Goal: Use online tool/utility

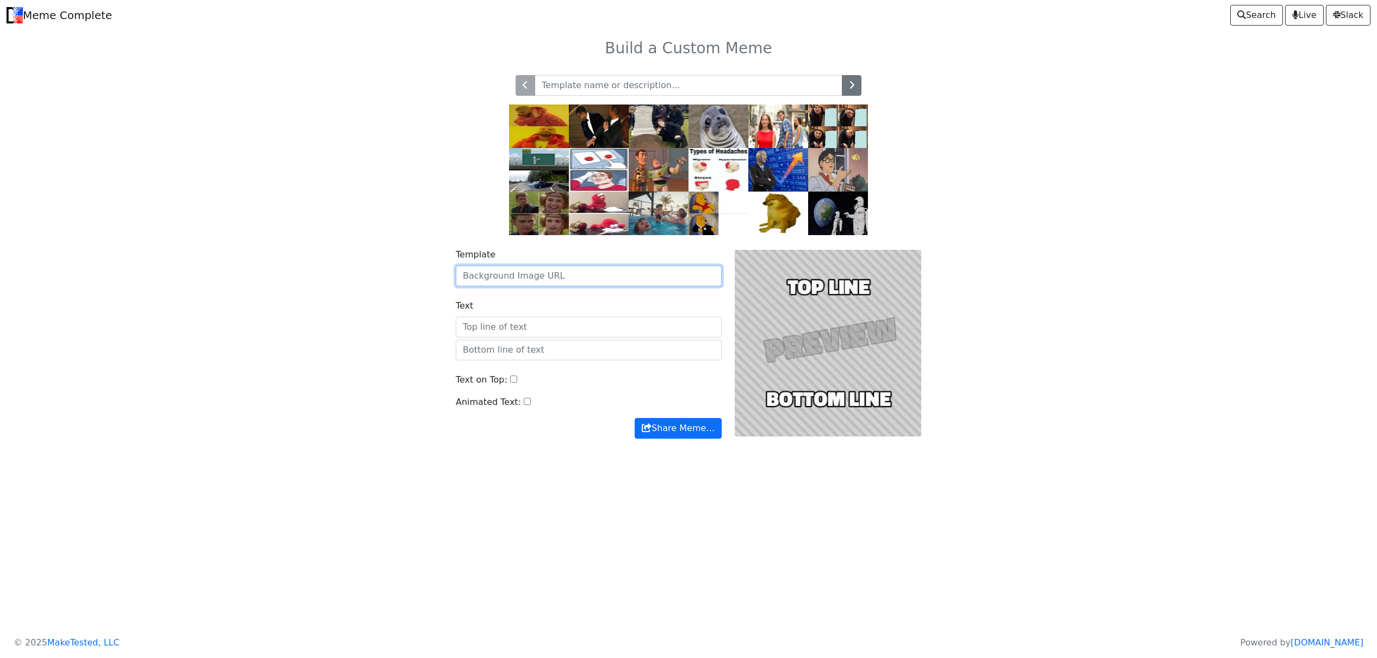
click at [543, 268] on input "Template" at bounding box center [589, 275] width 266 height 21
click at [664, 172] on img at bounding box center [659, 170] width 60 height 44
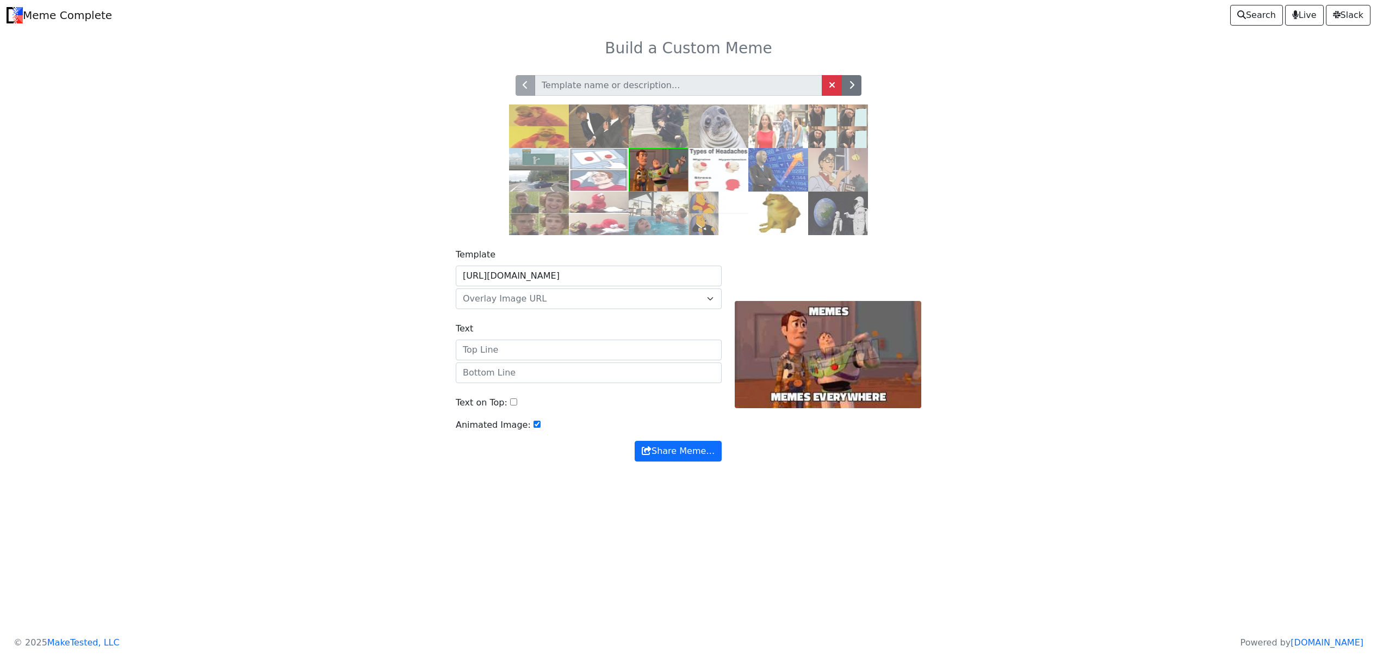
click at [761, 213] on img at bounding box center [779, 213] width 60 height 44
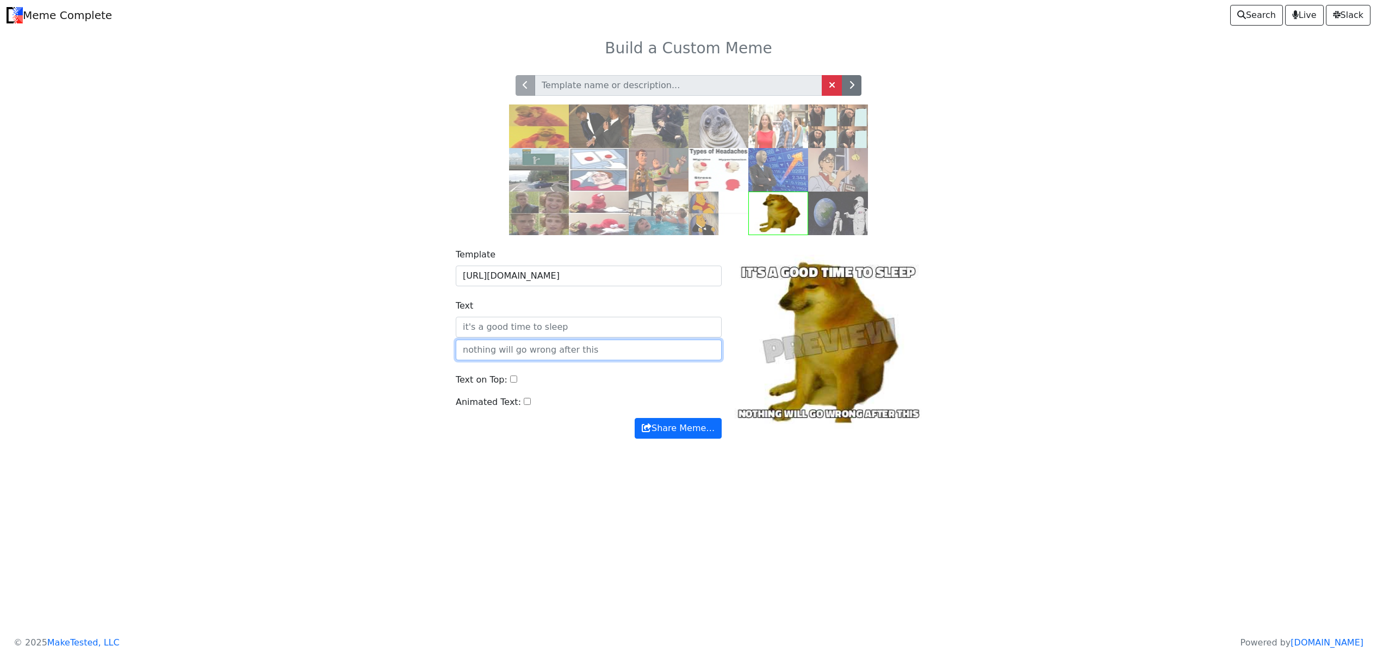
click at [590, 351] on input "text" at bounding box center [589, 349] width 266 height 21
click at [670, 171] on img at bounding box center [659, 170] width 60 height 44
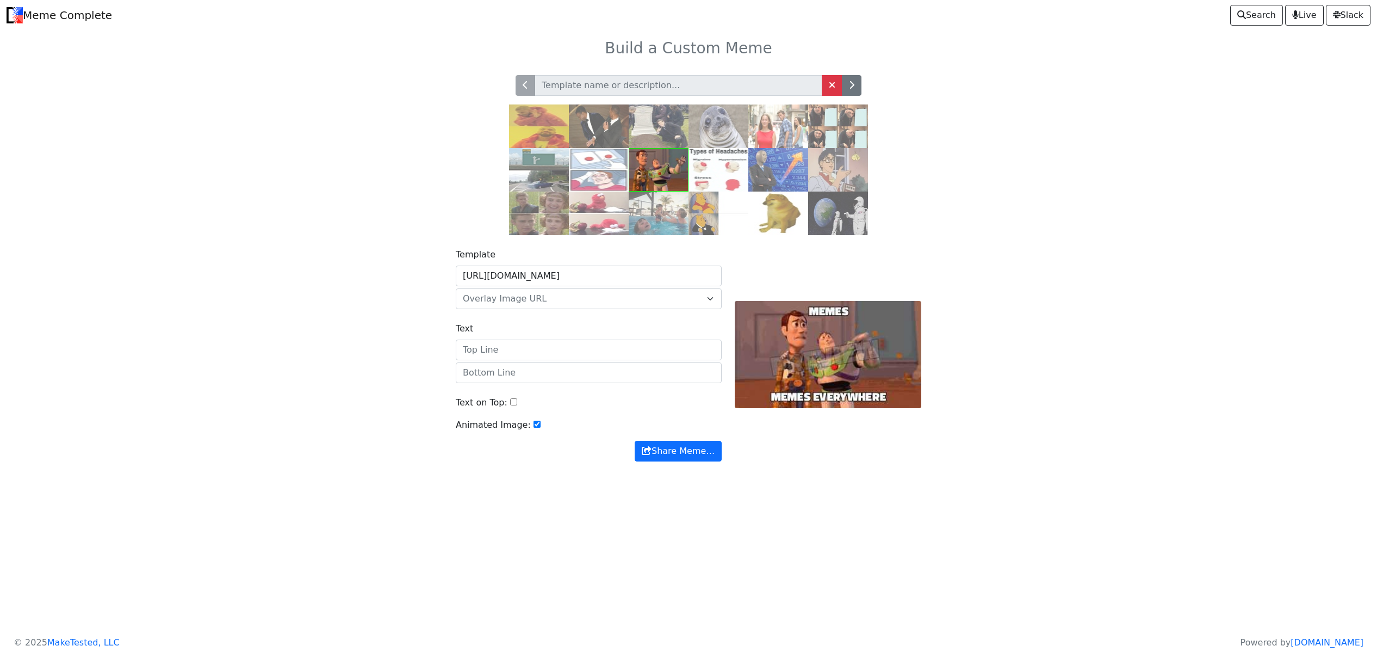
click at [720, 172] on img at bounding box center [719, 170] width 60 height 44
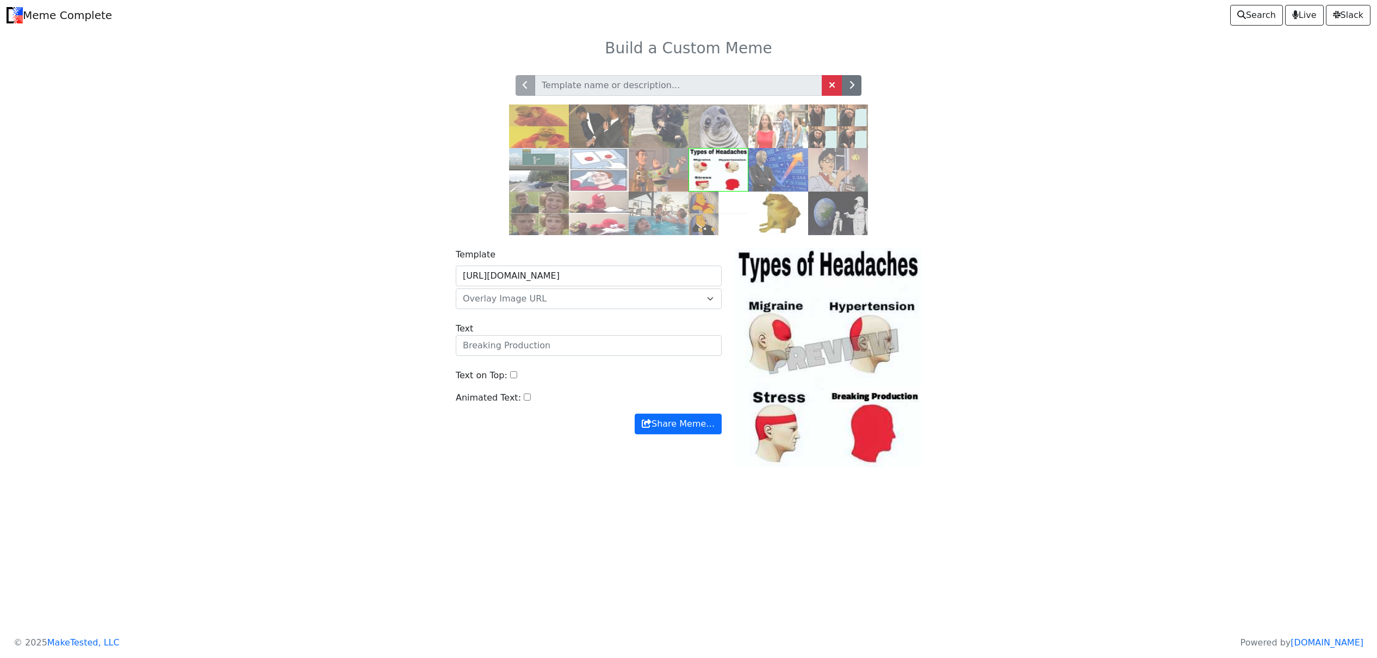
click at [784, 127] on img at bounding box center [779, 126] width 60 height 44
